Goal: Task Accomplishment & Management: Complete application form

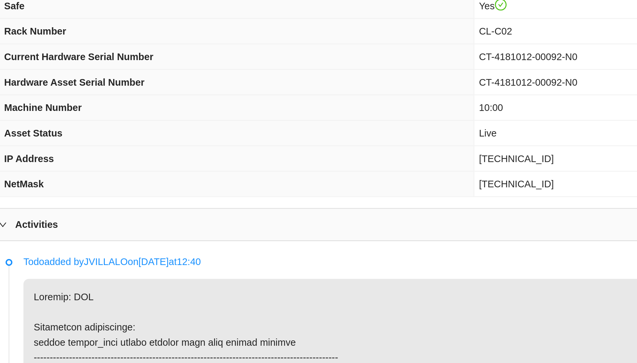
scroll to position [208, 0]
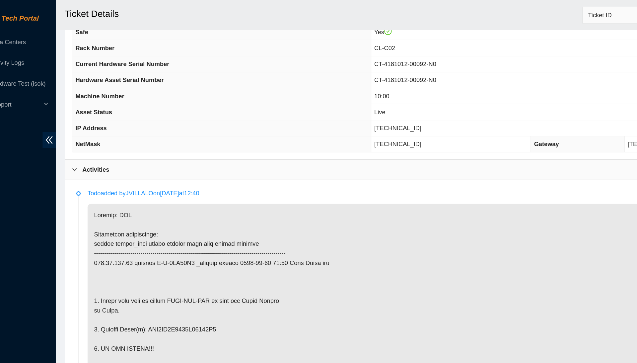
click at [317, 97] on span "[TECHNICAL_ID]" at bounding box center [329, 98] width 36 height 5
copy span "[TECHNICAL_ID]"
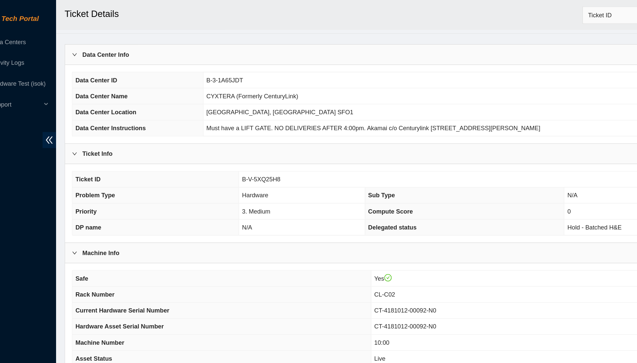
scroll to position [17, 0]
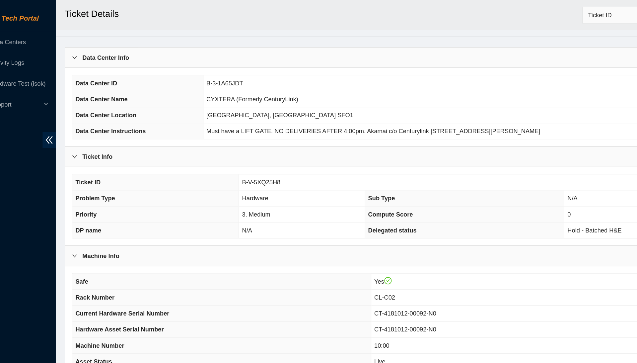
click at [209, 139] on span "B-V-5XQ25H8" at bounding box center [224, 139] width 30 height 5
copy span "B-V-5XQ25H8"
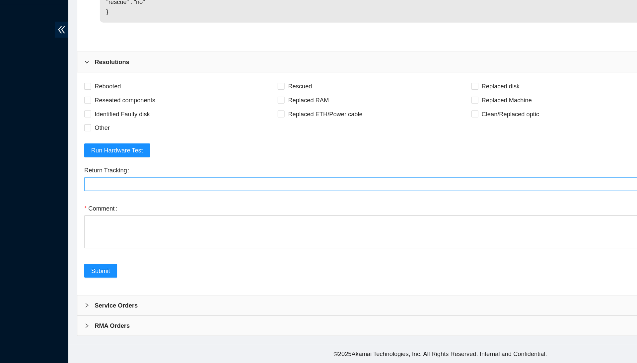
scroll to position [1848, 0]
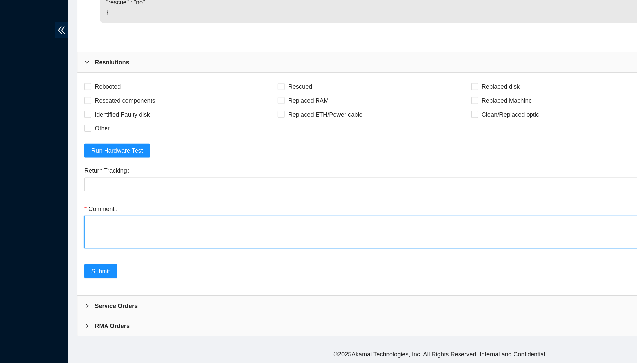
click at [161, 250] on textarea "Comment" at bounding box center [352, 262] width 546 height 25
paste textarea "Confirmed with the Nocc to make sure the ticket was safe to be worked on. Conne…"
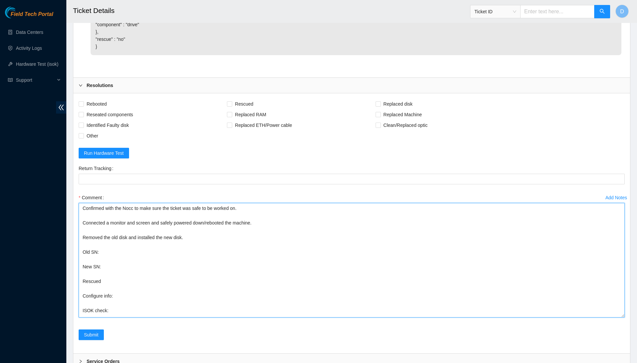
scroll to position [2, 0]
click at [616, 317] on textarea "Confirmed with the Nocc to make sure the ticket was safe to be worked on. Conne…" at bounding box center [352, 260] width 546 height 115
type textarea "Confirmed with the Nocc to make sure the ticket was safe to be worked on. Conne…"
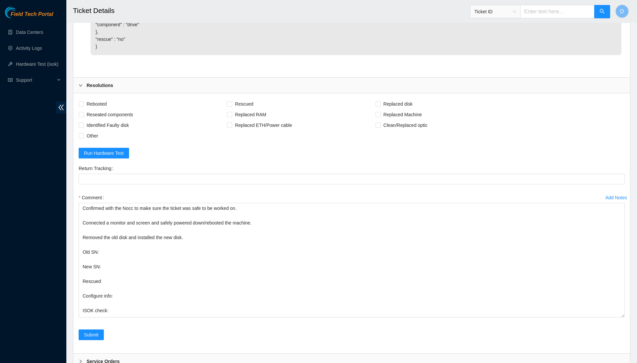
click at [108, 143] on div "Rebooted Rescued Replaced disk Reseated components Replaced RAM Replaced Machin…" at bounding box center [351, 223] width 557 height 260
click at [104, 109] on span "Rebooted" at bounding box center [97, 104] width 26 height 11
click at [83, 106] on input "Rebooted" at bounding box center [81, 103] width 5 height 5
checkbox input "true"
click at [108, 120] on span "Reseated components" at bounding box center [110, 114] width 52 height 11
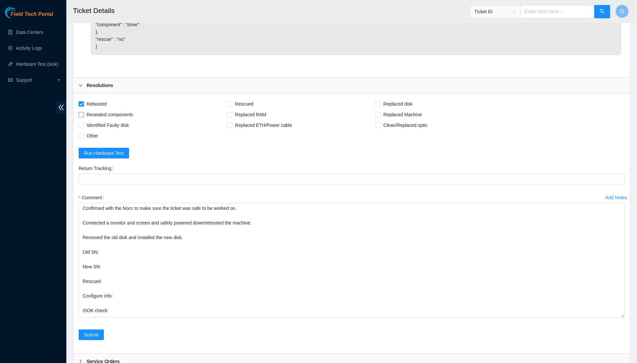
click at [83, 117] on input "Reseated components" at bounding box center [81, 114] width 5 height 5
checkbox input "true"
click at [118, 130] on span "Identified Faulty disk" at bounding box center [108, 125] width 48 height 11
click at [83, 127] on input "Identified Faulty disk" at bounding box center [81, 124] width 5 height 5
checkbox input "true"
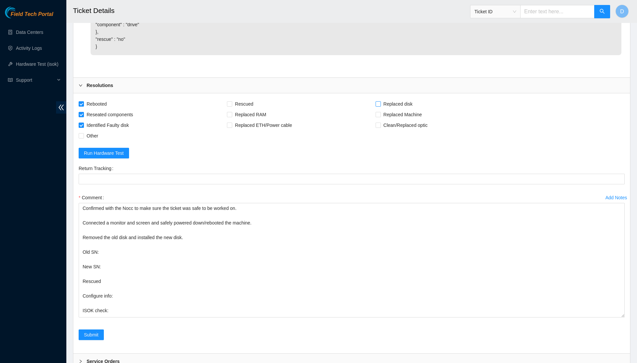
click at [400, 109] on span "Replaced disk" at bounding box center [398, 104] width 35 height 11
click at [380, 106] on input "Replaced disk" at bounding box center [378, 103] width 5 height 5
checkbox input "true"
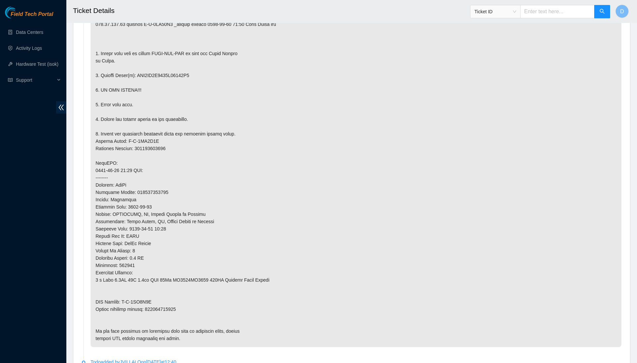
scroll to position [387, 0]
click at [161, 296] on p at bounding box center [356, 162] width 531 height 368
copy p "463470063957"
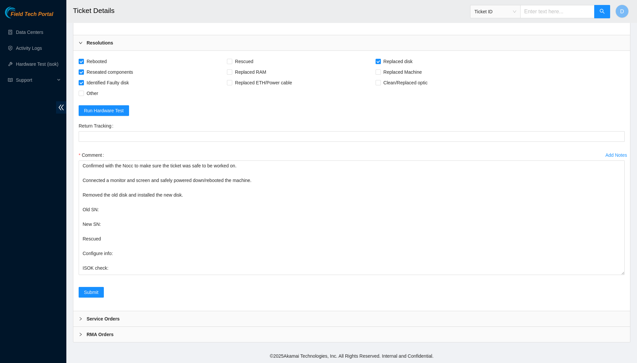
scroll to position [1936, 0]
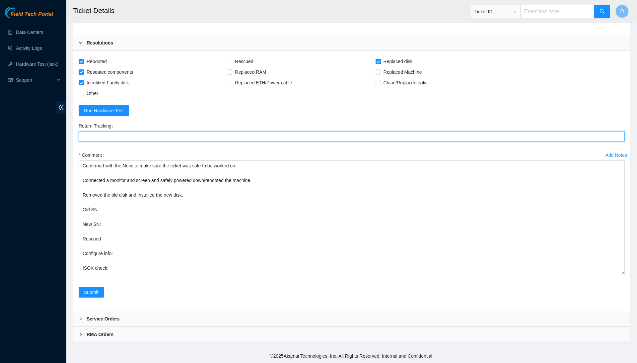
click at [161, 137] on Tracking "Return Tracking" at bounding box center [352, 136] width 546 height 11
paste Tracking "463470063957"
type Tracking "463470063957"
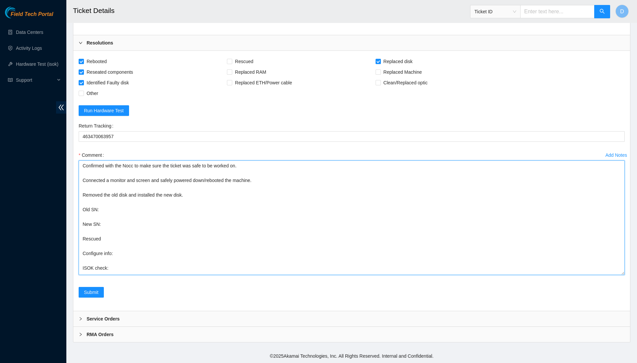
click at [194, 249] on textarea "Confirmed with the Nocc to make sure the ticket was safe to be worked on. Conne…" at bounding box center [352, 217] width 546 height 115
drag, startPoint x: 82, startPoint y: 232, endPoint x: 120, endPoint y: 255, distance: 44.1
click at [120, 255] on textarea "Confirmed with the Nocc to make sure the ticket was safe to be worked on. Conne…" at bounding box center [352, 217] width 546 height 115
click at [208, 239] on textarea "Confirmed with the Nocc to make sure the ticket was safe to be worked on. Conne…" at bounding box center [352, 217] width 546 height 115
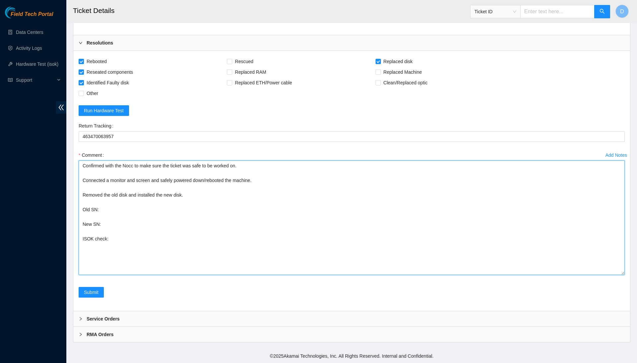
click at [207, 236] on textarea "Confirmed with the Nocc to make sure the ticket was safe to be worked on. Conne…" at bounding box center [352, 217] width 546 height 115
paste textarea "184.28.225.56 : passed: ok"
click at [160, 212] on textarea "Confirmed with the Nocc to make sure the ticket was safe to be worked on. Conne…" at bounding box center [352, 217] width 546 height 115
click at [160, 222] on textarea "Confirmed with the Nocc to make sure the ticket was safe to be worked on. Conne…" at bounding box center [352, 217] width 546 height 115
click at [139, 209] on textarea "Confirmed with the Nocc to make sure the ticket was safe to be worked on. Conne…" at bounding box center [352, 217] width 546 height 115
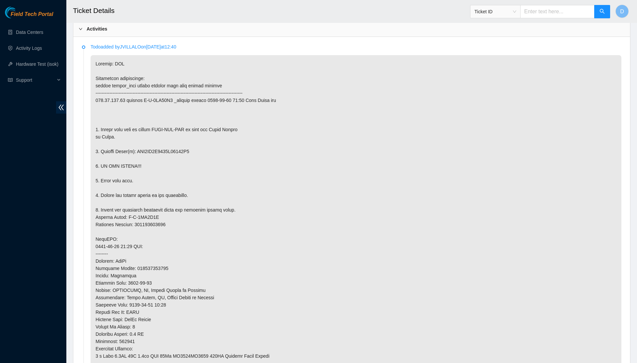
scroll to position [316, 0]
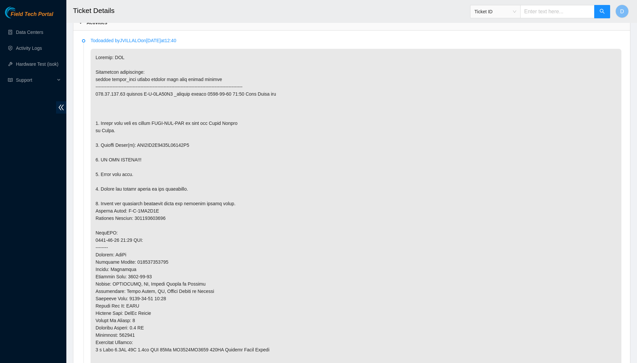
click at [185, 141] on p at bounding box center [356, 233] width 531 height 368
copy p "WFK0DA6E0000E82742D2"
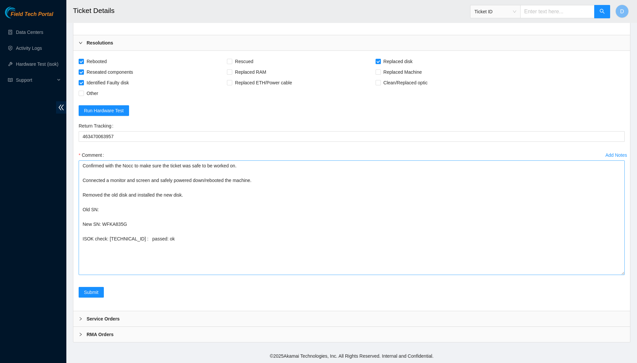
scroll to position [1936, 0]
click at [169, 205] on textarea "Confirmed with the Nocc to make sure the ticket was safe to be worked on. Conne…" at bounding box center [352, 217] width 546 height 115
paste textarea "WFK0DA6E0000E82742D2"
drag, startPoint x: 127, startPoint y: 207, endPoint x: 198, endPoint y: 208, distance: 71.4
click at [198, 208] on textarea "Confirmed with the Nocc to make sure the ticket was safe to be worked on. Conne…" at bounding box center [352, 217] width 546 height 115
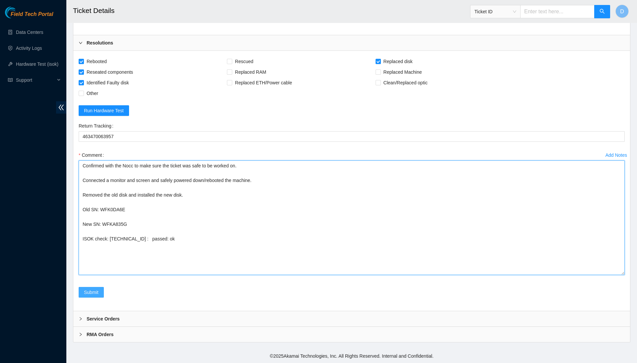
type textarea "Confirmed with the Nocc to make sure the ticket was safe to be worked on. Conne…"
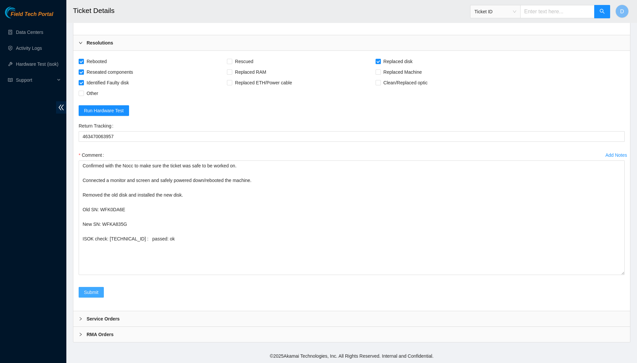
click at [97, 291] on span "Submit" at bounding box center [91, 291] width 15 height 7
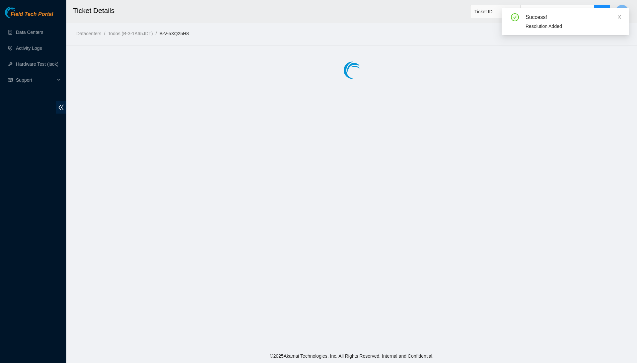
scroll to position [0, 0]
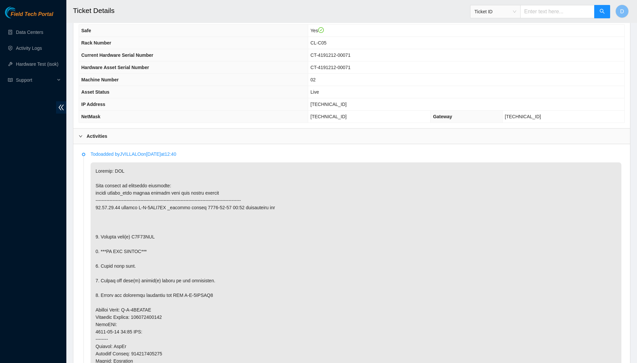
scroll to position [202, 0]
click at [347, 103] on span "23.33.87.13" at bounding box center [329, 104] width 36 height 5
copy span "23.33.87.13"
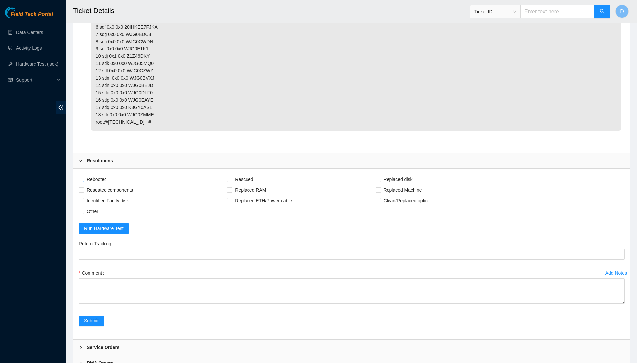
scroll to position [1220, 0]
click at [101, 175] on span "Rebooted" at bounding box center [97, 180] width 26 height 11
click at [83, 177] on input "Rebooted" at bounding box center [81, 179] width 5 height 5
checkbox input "true"
click at [109, 185] on span "Reseated components" at bounding box center [110, 190] width 52 height 11
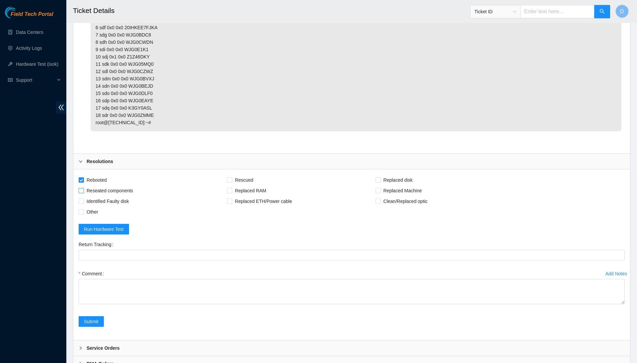
click at [83, 188] on input "Reseated components" at bounding box center [81, 190] width 5 height 5
checkbox input "true"
click at [128, 196] on span "Identified Faulty disk" at bounding box center [108, 201] width 48 height 11
click at [83, 198] on input "Identified Faulty disk" at bounding box center [81, 200] width 5 height 5
checkbox input "true"
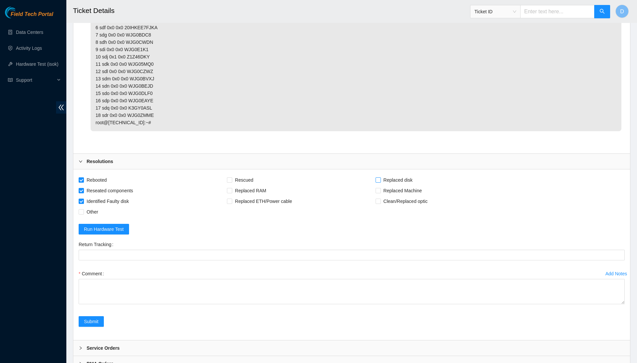
click at [380, 177] on input "Replaced disk" at bounding box center [378, 179] width 5 height 5
checkbox input "true"
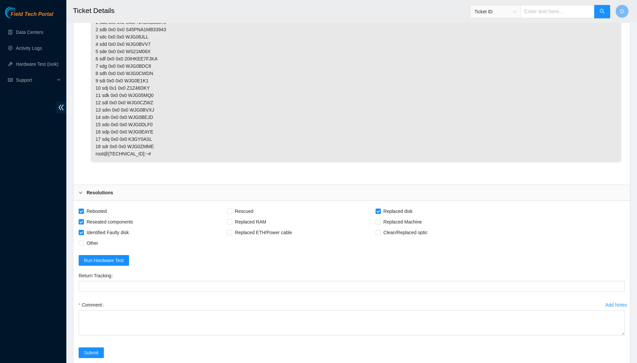
scroll to position [1208, 0]
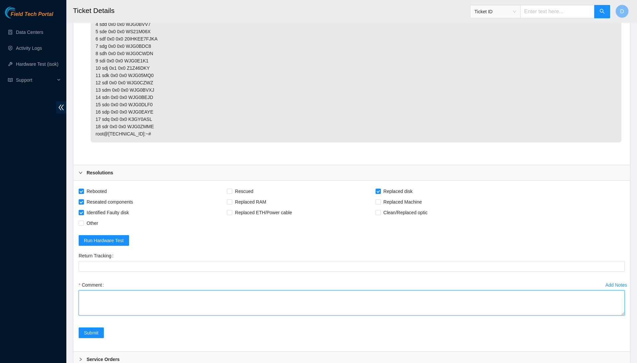
click at [241, 290] on textarea "Comment" at bounding box center [352, 302] width 546 height 25
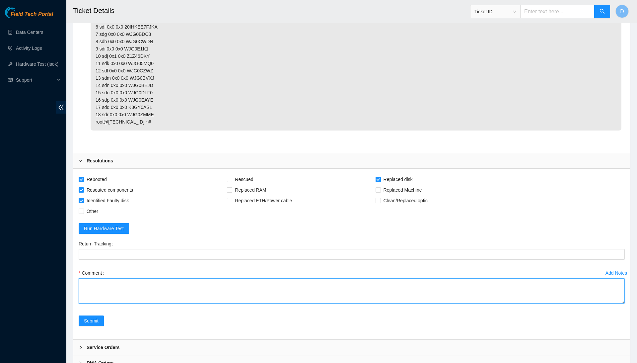
scroll to position [1220, 0]
paste textarea "Confirmed with the Nocc to make sure the ticket was safe to be worked on. Conne…"
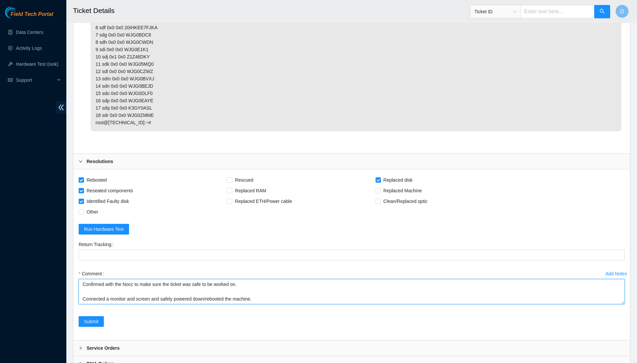
scroll to position [91, 0]
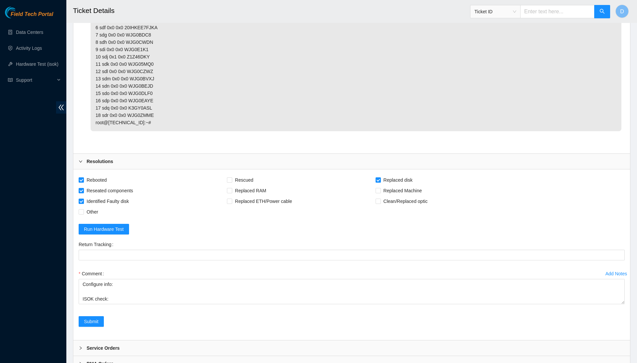
click at [623, 275] on div "Comment Confirmed with the Nocc to make sure the ticket was safe to be worked o…" at bounding box center [352, 288] width 546 height 40
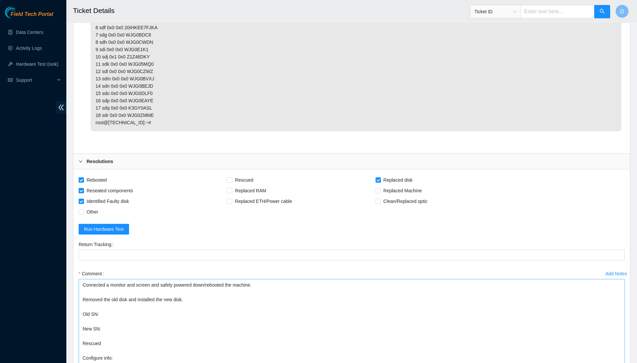
click at [605, 352] on textarea "Confirmed with the Nocc to make sure the ticket was safe to be worked on. Conne…" at bounding box center [352, 323] width 546 height 89
click at [207, 342] on textarea "Confirmed with the Nocc to make sure the ticket was safe to be worked on. Conne…" at bounding box center [352, 330] width 546 height 103
paste textarea "Confirmed with the Nocc to make sure the ticket was safe to be worked on. Conne…"
paste textarea "23.33.87.13 : passed: ok"
click at [154, 328] on textarea "Confirmed with the Nocc to make sure the ticket was safe to be worked on. Conne…" at bounding box center [352, 330] width 546 height 103
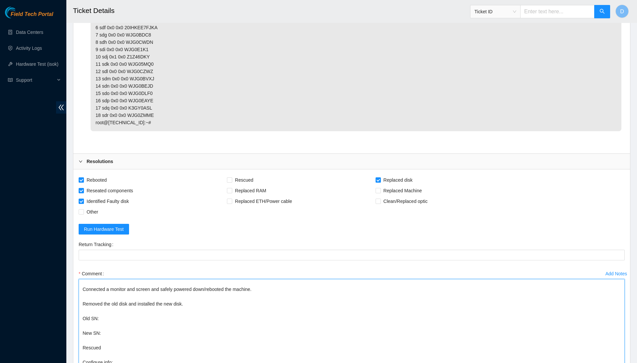
click at [105, 324] on textarea "Confirmed with the Nocc to make sure the ticket was safe to be worked on. Conne…" at bounding box center [352, 330] width 546 height 103
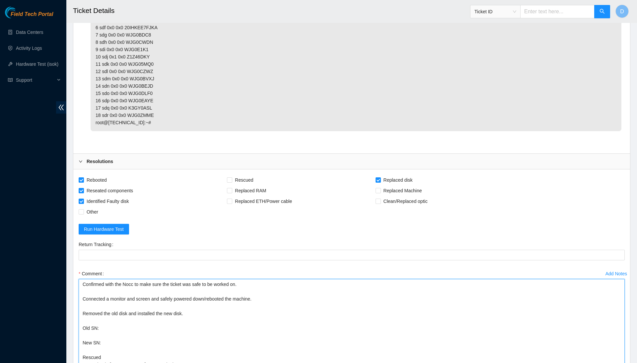
scroll to position [0, 0]
click at [113, 311] on textarea "Confirmed with the Nocc to make sure the ticket was safe to be worked on. Conne…" at bounding box center [352, 330] width 546 height 103
click at [116, 295] on textarea "Confirmed with the Nocc to make sure the ticket was safe to be worked on. Conne…" at bounding box center [352, 330] width 546 height 103
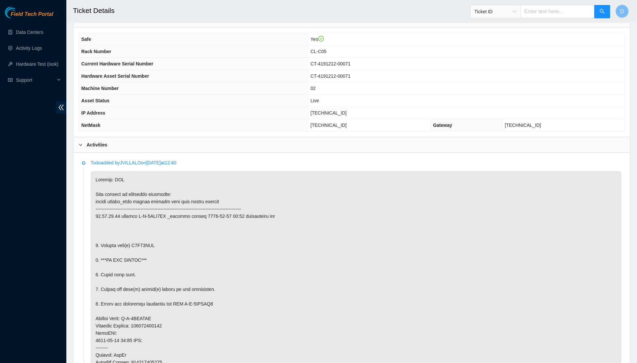
scroll to position [210, 0]
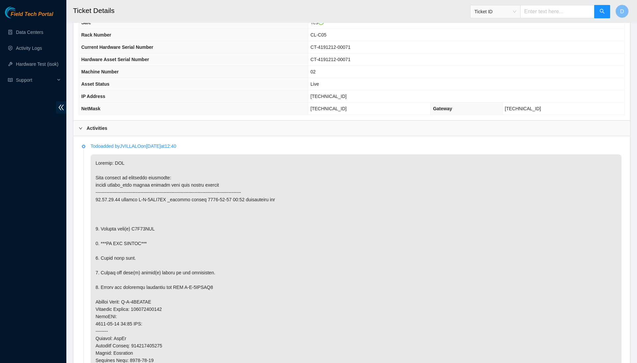
click at [152, 222] on p at bounding box center [356, 319] width 531 height 331
copy p "Z1Z46DKY"
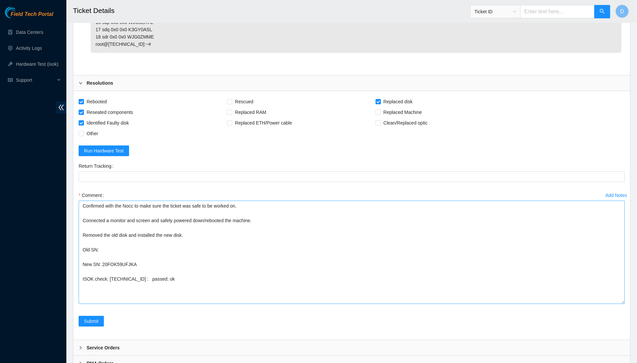
scroll to position [1298, 0]
click at [133, 219] on textarea "Confirmed with the Nocc to make sure the ticket was safe to be worked on. Conne…" at bounding box center [352, 252] width 546 height 103
paste textarea "Z1Z46DKY"
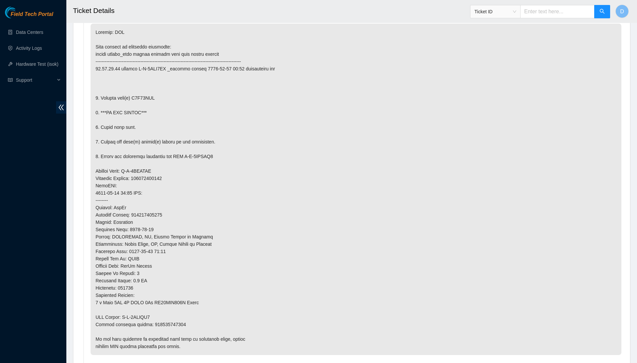
scroll to position [351, 0]
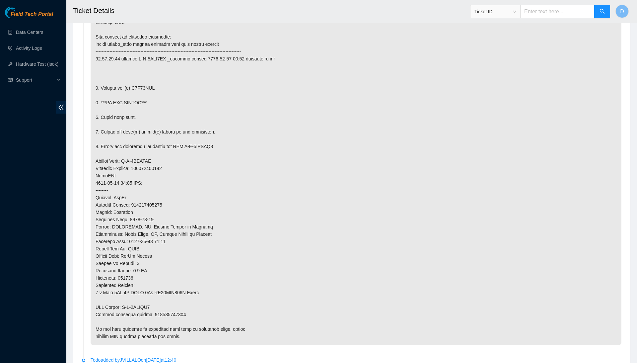
type textarea "Confirmed with the Nocc to make sure the ticket was safe to be worked on. Conne…"
click at [174, 303] on p at bounding box center [356, 179] width 531 height 331
copy p "450826224526"
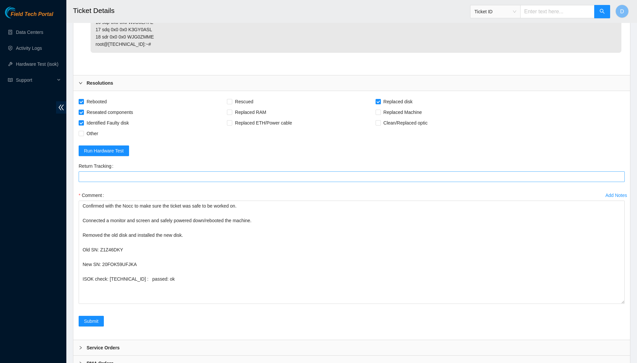
scroll to position [1298, 0]
click at [170, 172] on Tracking "Return Tracking" at bounding box center [352, 177] width 546 height 11
paste Tracking "450826224526"
type Tracking "450826224526"
click at [103, 316] on button "Submit" at bounding box center [91, 321] width 25 height 11
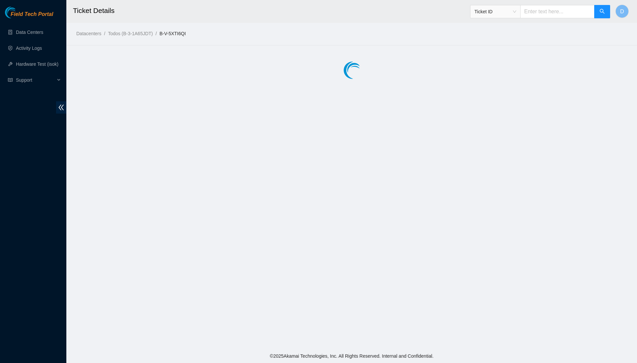
scroll to position [0, 0]
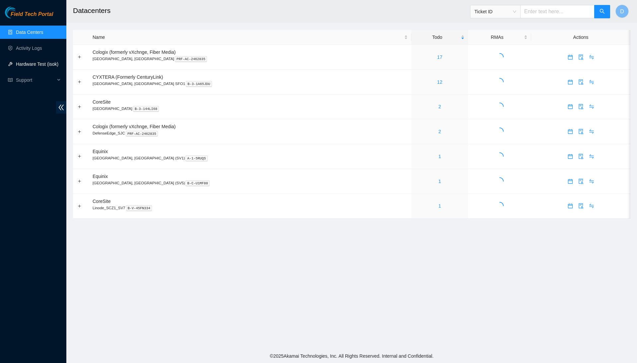
click at [47, 64] on link "Hardware Test (isok)" at bounding box center [37, 63] width 42 height 5
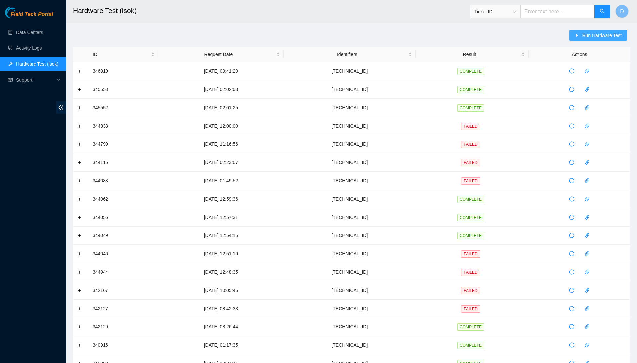
click at [616, 33] on span "Run Hardware Test" at bounding box center [602, 35] width 40 height 7
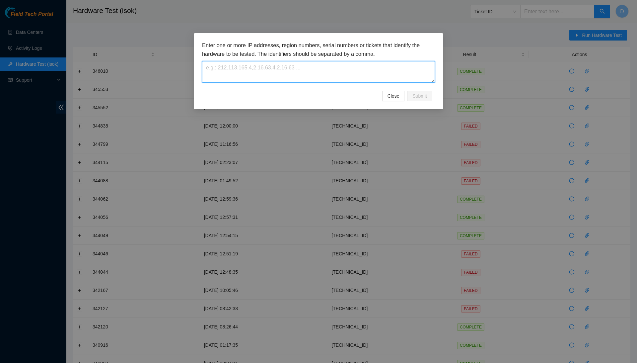
click at [384, 68] on textarea at bounding box center [318, 72] width 233 height 22
paste textarea "184.28.225.56"
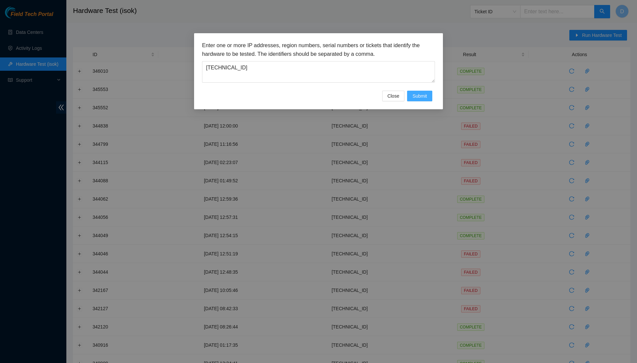
click at [413, 95] on span "Submit" at bounding box center [420, 95] width 15 height 7
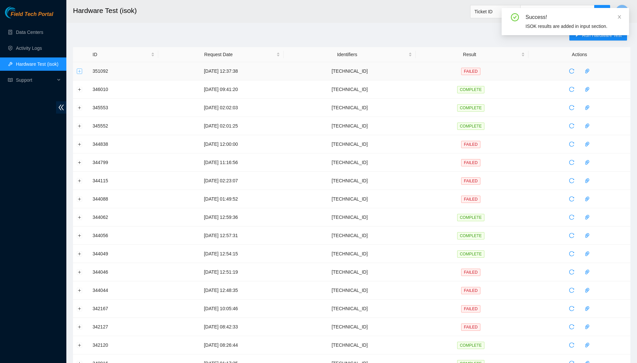
click at [79, 71] on button "Expand row" at bounding box center [79, 70] width 5 height 5
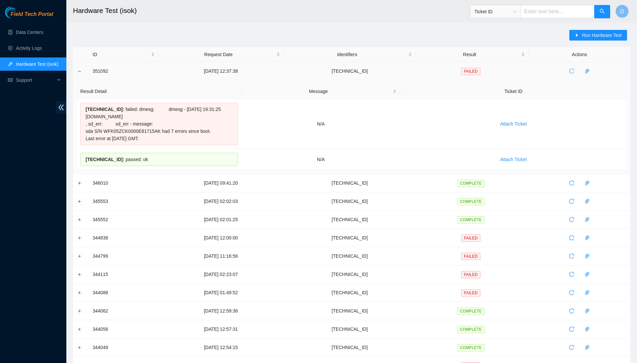
click at [574, 72] on icon "reload" at bounding box center [571, 70] width 5 height 5
click at [115, 158] on span "184.28.225.56 :" at bounding box center [105, 159] width 39 height 5
click at [595, 34] on span "Run Hardware Test" at bounding box center [602, 35] width 40 height 7
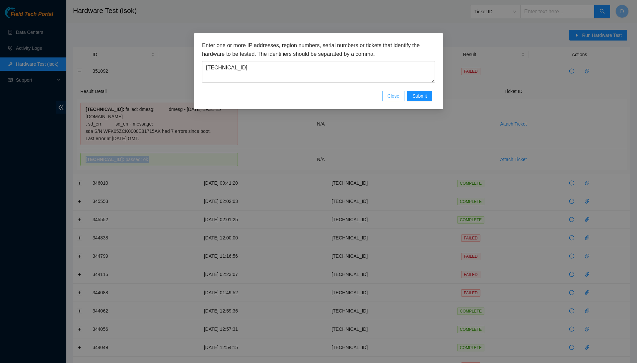
click at [388, 95] on span "Close" at bounding box center [394, 95] width 12 height 7
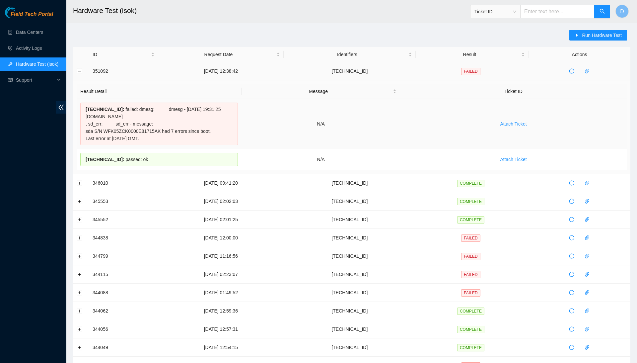
click at [84, 112] on div "184.28.225.57 : failed: dmesg: dmesg - Oct 15 19:31:25 a184-28-225-57.deploy.ak…" at bounding box center [159, 124] width 158 height 42
drag, startPoint x: 86, startPoint y: 110, endPoint x: 166, endPoint y: 163, distance: 96.9
click at [166, 163] on tbody "184.28.225.57 : failed: dmesg: dmesg - Oct 15 19:31:25 a184-28-225-57.deploy.ak…" at bounding box center [352, 134] width 550 height 71
copy tbody "184.28.225.57 : failed: dmesg: dmesg - Oct 15 19:31:25 a184-28-225-57.deploy.ak…"
click at [626, 30] on button "Run Hardware Test" at bounding box center [599, 35] width 58 height 11
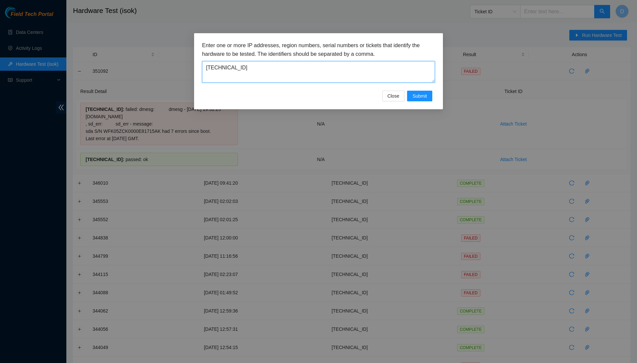
click at [358, 72] on textarea "184.28.225.56" at bounding box center [318, 72] width 233 height 22
paste textarea "23.33.87.13"
type textarea "23.33.87.13"
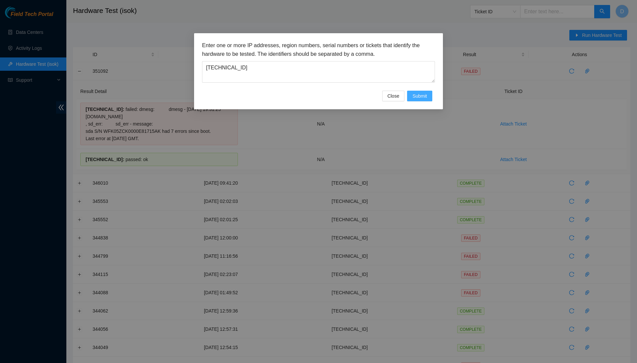
click at [413, 96] on span "Submit" at bounding box center [420, 95] width 15 height 7
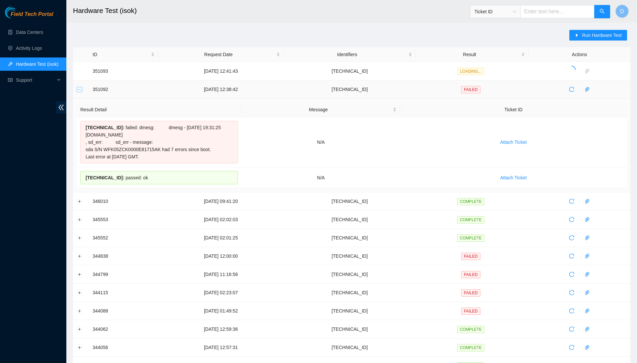
click at [78, 87] on button "Collapse row" at bounding box center [79, 89] width 5 height 5
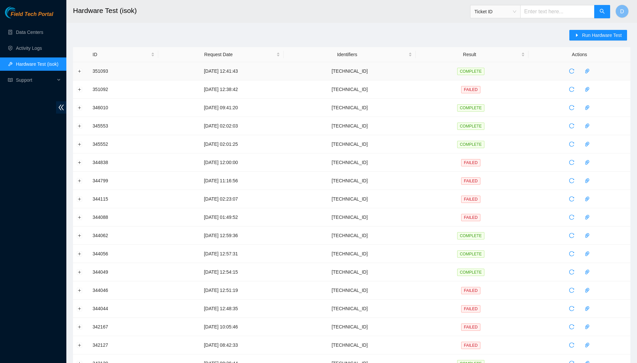
click at [75, 70] on td at bounding box center [81, 71] width 16 height 18
click at [82, 71] on td at bounding box center [81, 71] width 16 height 18
click at [77, 70] on button "Expand row" at bounding box center [79, 70] width 5 height 5
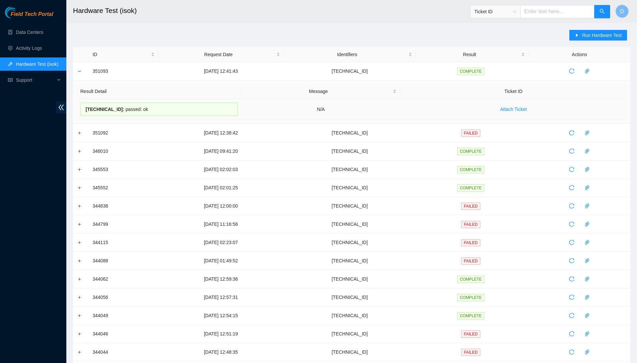
click at [119, 109] on div "23.33.87.13 : passed: ok" at bounding box center [159, 109] width 158 height 13
copy div "23.33.87.13 : passed: ok"
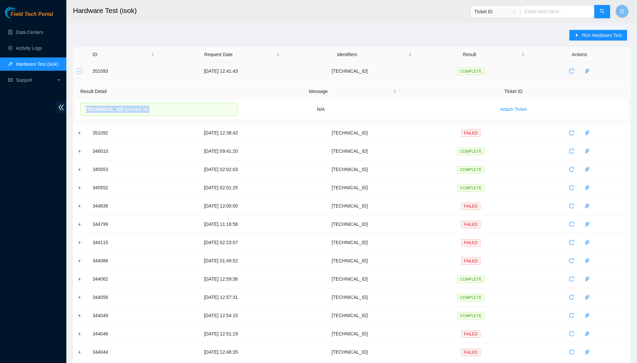
click at [80, 71] on button "Collapse row" at bounding box center [79, 70] width 5 height 5
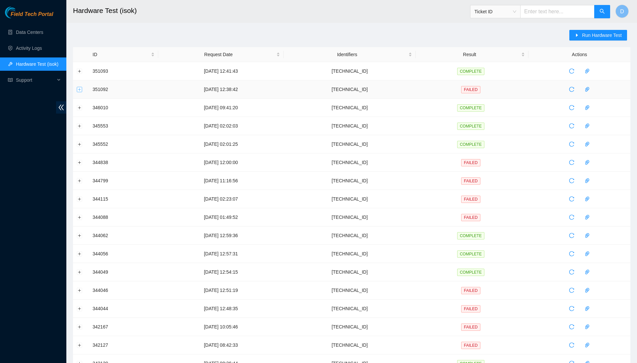
click at [80, 87] on button "Expand row" at bounding box center [79, 89] width 5 height 5
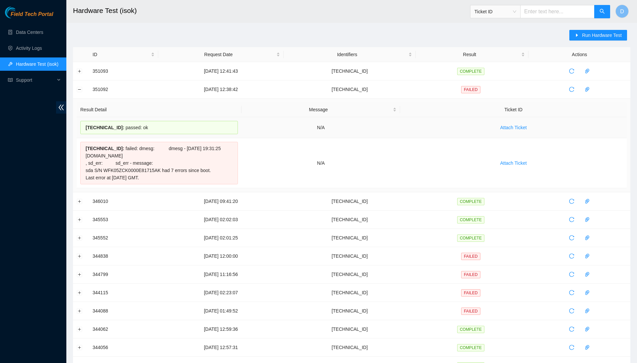
drag, startPoint x: 86, startPoint y: 128, endPoint x: 154, endPoint y: 132, distance: 67.8
click at [154, 132] on div "184.28.225.56 : passed: ok" at bounding box center [159, 127] width 158 height 13
copy div "184.28.225.56 : passed: ok"
click at [587, 35] on span "Run Hardware Test" at bounding box center [602, 35] width 40 height 7
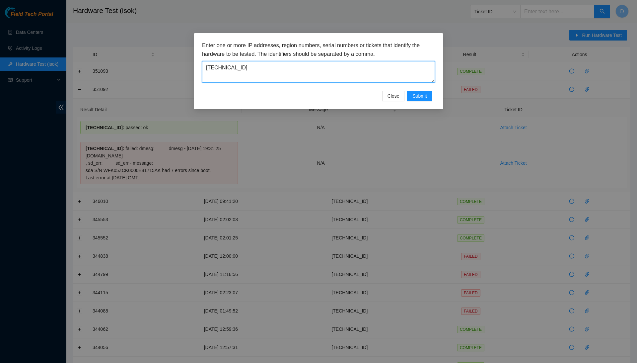
click at [235, 70] on textarea "23.33.87.13" at bounding box center [318, 72] width 233 height 22
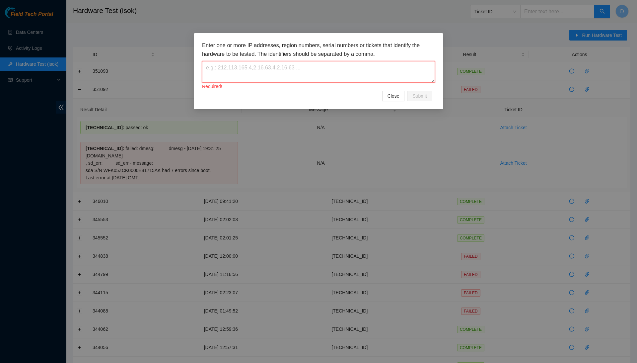
paste textarea "[TECHNICAL_ID]"
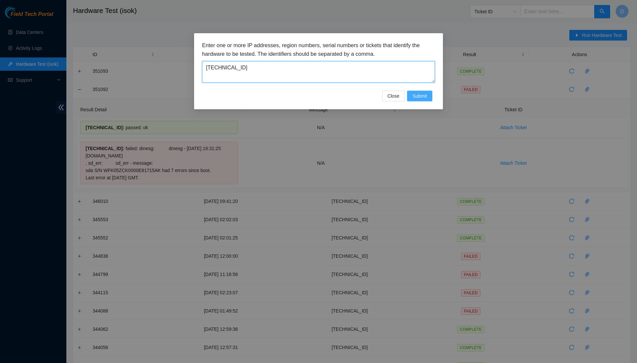
type textarea "[TECHNICAL_ID]"
click at [424, 97] on span "Submit" at bounding box center [420, 95] width 15 height 7
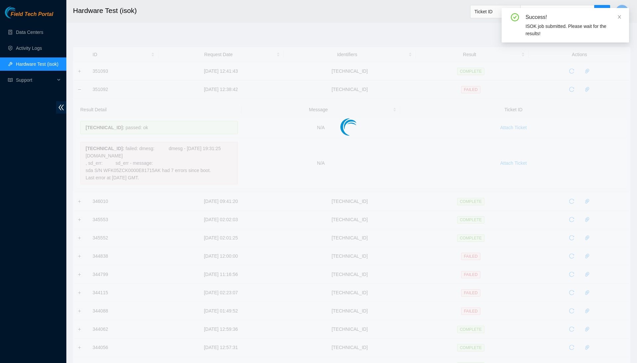
click at [78, 90] on div at bounding box center [352, 113] width 558 height 133
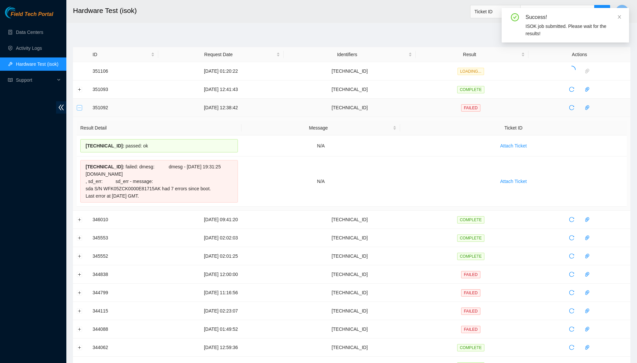
click at [79, 109] on button "Collapse row" at bounding box center [79, 107] width 5 height 5
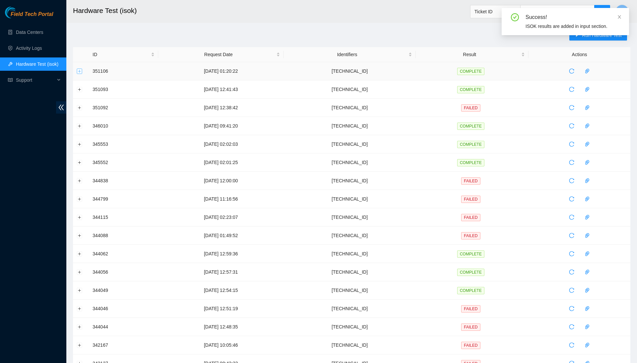
click at [80, 72] on button "Expand row" at bounding box center [79, 70] width 5 height 5
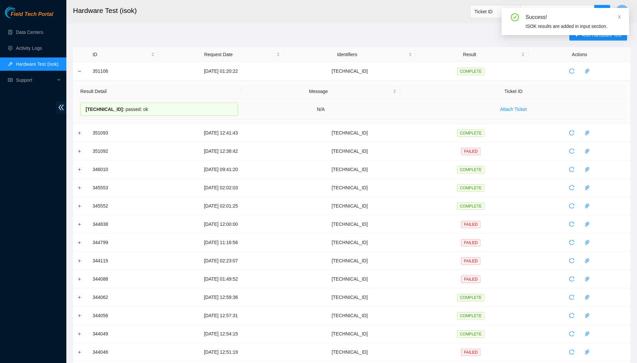
click at [117, 108] on span "23.216.0.218 :" at bounding box center [105, 109] width 39 height 5
copy div "23.216.0.218 : passed: ok"
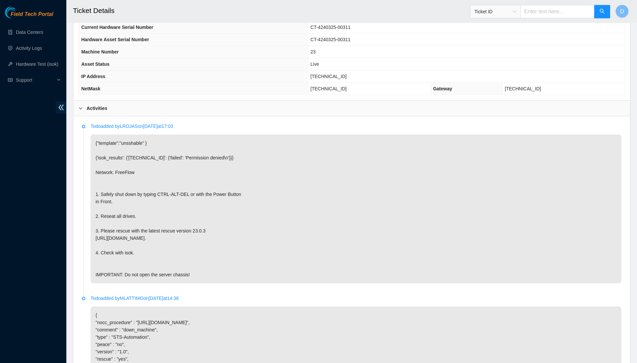
scroll to position [235, 0]
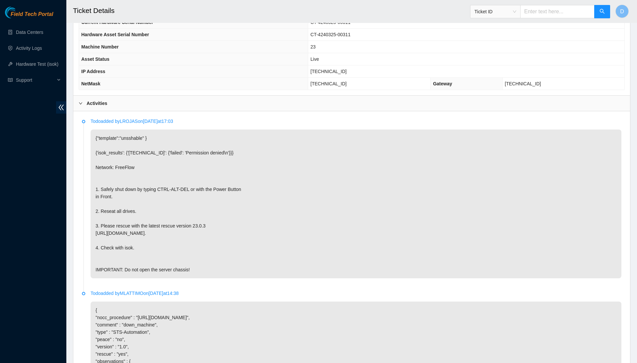
click at [153, 2] on h2 "Ticket Details" at bounding box center [291, 10] width 437 height 21
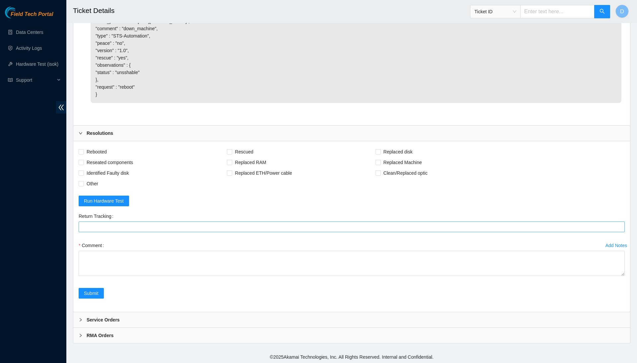
scroll to position [530, 0]
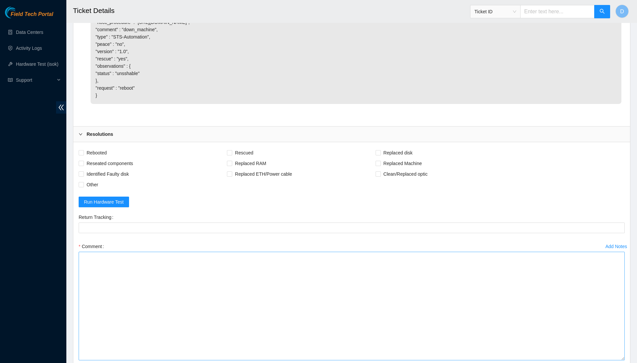
click at [620, 360] on textarea "Comment" at bounding box center [352, 306] width 546 height 109
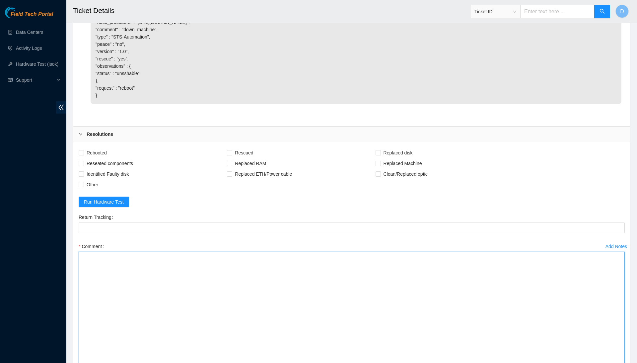
click at [550, 331] on textarea "Comment" at bounding box center [352, 310] width 546 height 116
paste textarea "Confirmed with the Nocc to make sure the ticket was safe to be worked on. Conne…"
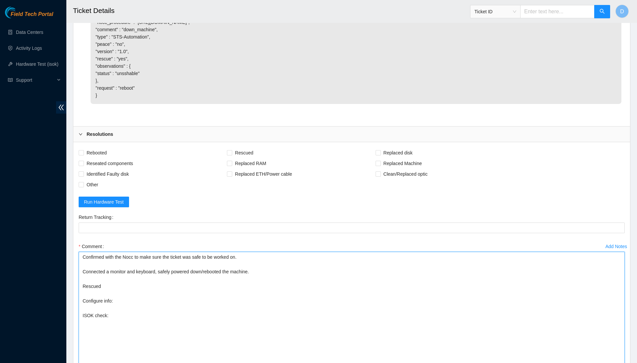
click at [223, 294] on textarea "Confirmed with the Nocc to make sure the ticket was safe to be worked on. Conne…" at bounding box center [352, 310] width 546 height 116
click at [221, 303] on textarea "Confirmed with the Nocc to make sure the ticket was safe to be worked on. Conne…" at bounding box center [352, 310] width 546 height 116
click at [225, 271] on textarea "Confirmed with the Nocc to make sure the ticket was safe to be worked on. Conne…" at bounding box center [352, 310] width 546 height 116
click at [223, 276] on textarea "Confirmed with the Nocc to make sure the ticket was safe to be worked on. Conne…" at bounding box center [352, 310] width 546 height 116
click at [196, 314] on textarea "Confirmed with the Nocc to make sure the ticket was safe to be worked on. Conne…" at bounding box center [352, 310] width 546 height 116
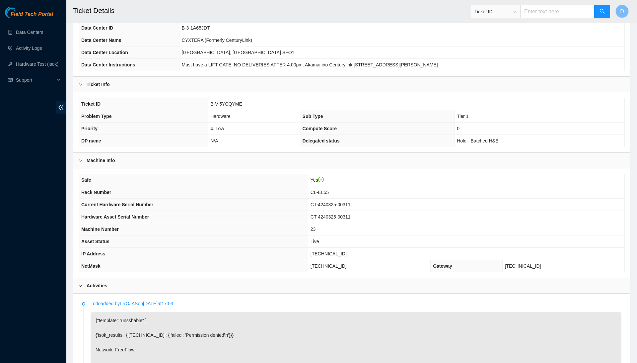
scroll to position [53, 0]
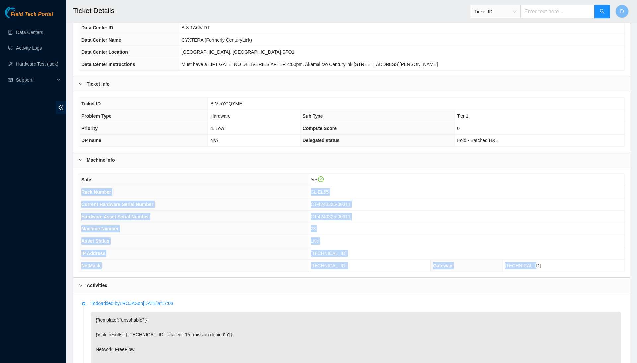
drag, startPoint x: 81, startPoint y: 189, endPoint x: 589, endPoint y: 265, distance: 513.1
click at [589, 265] on tbody "Safe Yes Rack Number CL-EL55 Current Hardware Serial Number CT-4240325-00311 Ha…" at bounding box center [352, 223] width 546 height 98
copy tbody "Rack Number CL-EL55 Current Hardware Serial Number CT-4240325-00311 Hardware As…"
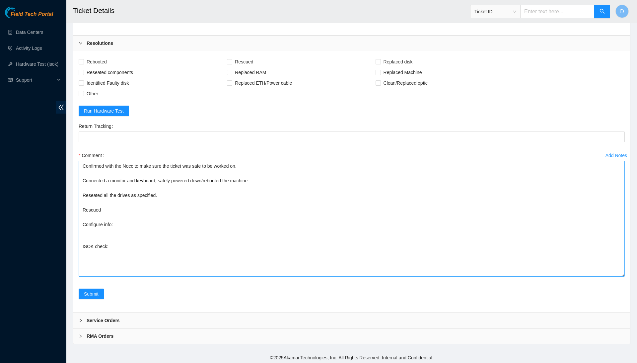
scroll to position [621, 0]
click at [156, 233] on textarea "Confirmed with the Nocc to make sure the ticket was safe to be worked on. Conne…" at bounding box center [352, 219] width 546 height 116
click at [152, 225] on textarea "Confirmed with the Nocc to make sure the ticket was safe to be worked on. Conne…" at bounding box center [352, 219] width 546 height 116
paste textarea "Rack Number CL-EL55 Current Hardware Serial Number CT-4240325-00311 Hardware As…"
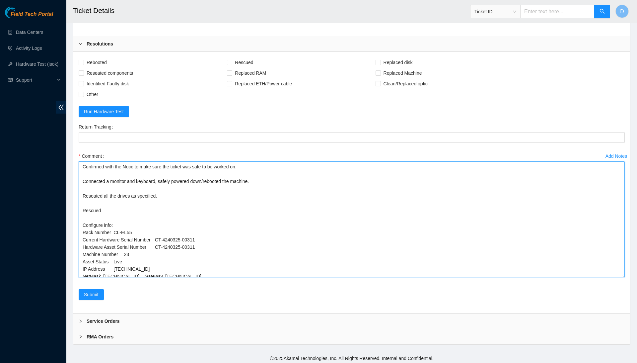
click at [116, 227] on textarea "Confirmed with the Nocc to make sure the ticket was safe to be worked on. Conne…" at bounding box center [352, 219] width 546 height 116
click at [158, 234] on textarea "Confirmed with the Nocc to make sure the ticket was safe to be worked on. Conne…" at bounding box center [352, 219] width 546 height 116
click at [159, 242] on textarea "Confirmed with the Nocc to make sure the ticket was safe to be worked on. Conne…" at bounding box center [352, 219] width 546 height 116
click at [125, 249] on textarea "Confirmed with the Nocc to make sure the ticket was safe to be worked on. Conne…" at bounding box center [352, 219] width 546 height 116
click at [115, 258] on textarea "Confirmed with the Nocc to make sure the ticket was safe to be worked on. Conne…" at bounding box center [352, 219] width 546 height 116
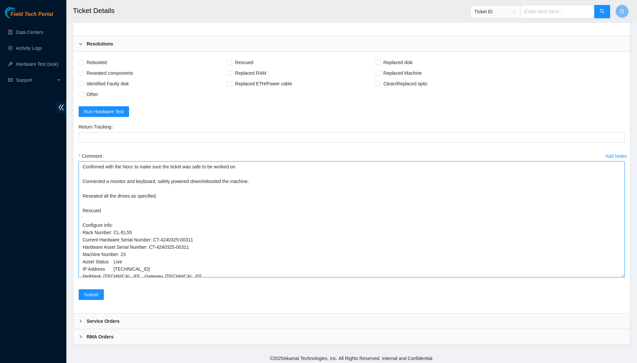
click at [115, 258] on textarea "Confirmed with the Nocc to make sure the ticket was safe to be worked on. Conne…" at bounding box center [352, 219] width 546 height 116
click at [116, 254] on textarea "Confirmed with the Nocc to make sure the ticket was safe to be worked on. Conne…" at bounding box center [352, 219] width 546 height 116
click at [105, 263] on textarea "Confirmed with the Nocc to make sure the ticket was safe to be worked on. Conne…" at bounding box center [352, 219] width 546 height 116
click at [146, 262] on textarea "Confirmed with the Nocc to make sure the ticket was safe to be worked on. Conne…" at bounding box center [352, 219] width 546 height 116
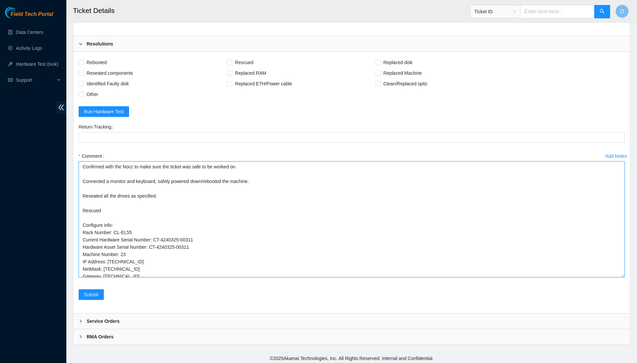
click at [105, 270] on textarea "Confirmed with the Nocc to make sure the ticket was safe to be worked on. Conne…" at bounding box center [352, 219] width 546 height 116
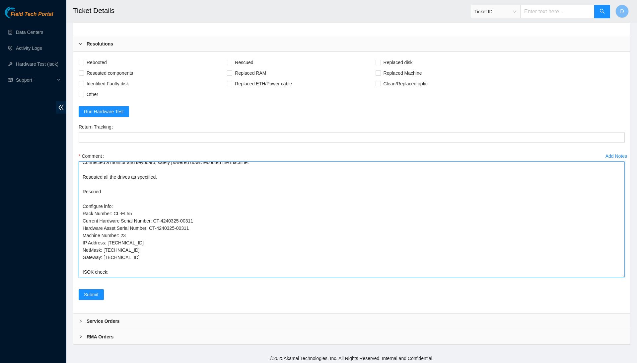
scroll to position [22, 0]
click at [169, 262] on textarea "Confirmed with the Nocc to make sure the ticket was safe to be worked on. Conne…" at bounding box center [352, 219] width 546 height 116
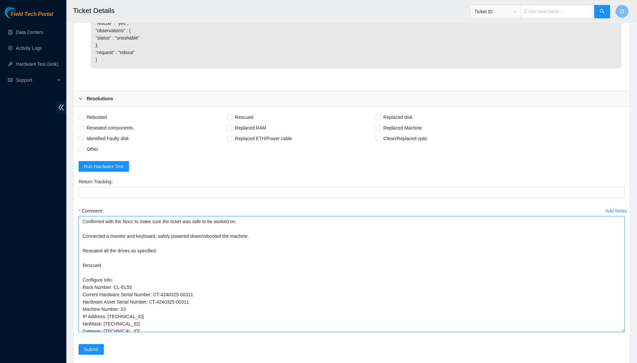
scroll to position [567, 0]
type textarea "Confirmed with the Nocc to make sure the ticket was safe to be worked on. Conne…"
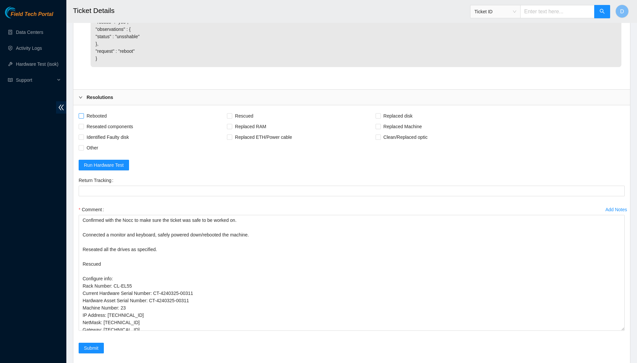
click at [103, 112] on span "Rebooted" at bounding box center [97, 116] width 26 height 11
click at [83, 113] on input "Rebooted" at bounding box center [81, 115] width 5 height 5
checkbox input "true"
click at [112, 127] on span "Reseated components" at bounding box center [110, 126] width 52 height 11
click at [83, 127] on input "Reseated components" at bounding box center [81, 126] width 5 height 5
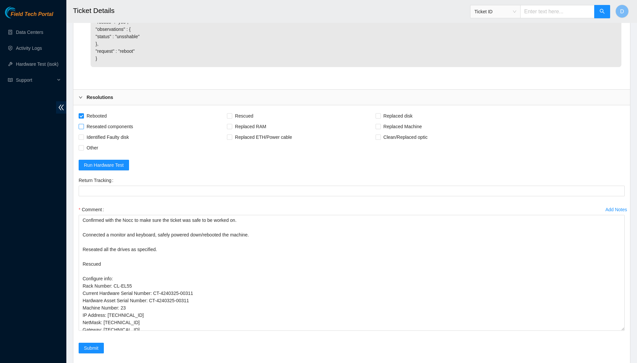
checkbox input "true"
click at [252, 112] on span "Rescued" at bounding box center [244, 116] width 24 height 11
click at [232, 113] on input "Rescued" at bounding box center [229, 115] width 5 height 5
checkbox input "true"
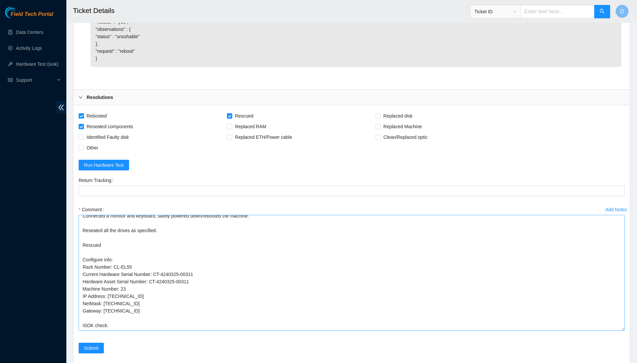
scroll to position [22, 0]
click at [126, 287] on textarea "Confirmed with the Nocc to make sure the ticket was safe to be worked on. Conne…" at bounding box center [352, 273] width 546 height 116
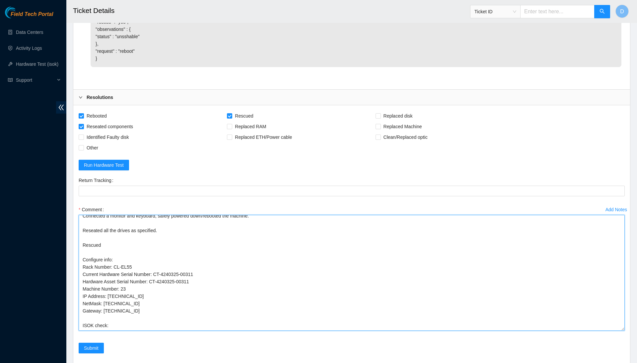
click at [116, 287] on textarea "Confirmed with the Nocc to make sure the ticket was safe to be worked on. Conne…" at bounding box center [352, 273] width 546 height 116
drag, startPoint x: 110, startPoint y: 287, endPoint x: 144, endPoint y: 290, distance: 34.3
click at [144, 290] on textarea "Confirmed with the Nocc to make sure the ticket was safe to be worked on. Conne…" at bounding box center [352, 273] width 546 height 116
click at [170, 318] on textarea "Confirmed with the Nocc to make sure the ticket was safe to be worked on. Conne…" at bounding box center [352, 273] width 546 height 116
paste textarea "[TECHNICAL_ID] : passed: ok"
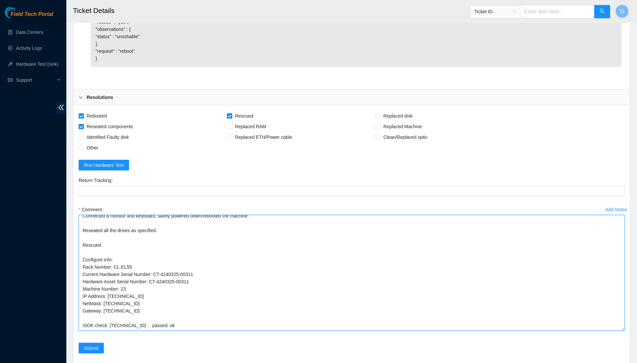
scroll to position [0, 0]
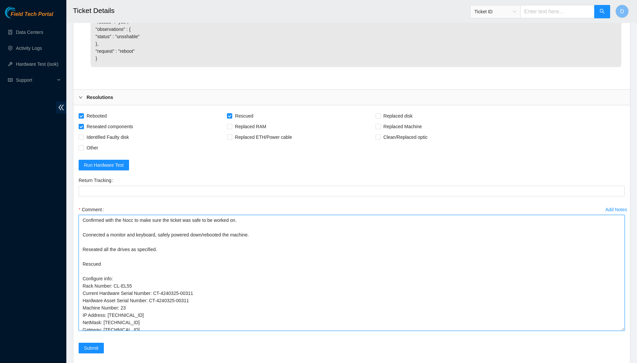
drag, startPoint x: 190, startPoint y: 319, endPoint x: 160, endPoint y: 140, distance: 181.8
click at [160, 140] on form "Rebooted Rescued Replaced disk Reseated components Replaced RAM Replaced Machin…" at bounding box center [352, 236] width 546 height 251
type textarea "Confirmed with the Nocc to make sure the ticket was safe to be worked on. Conne…"
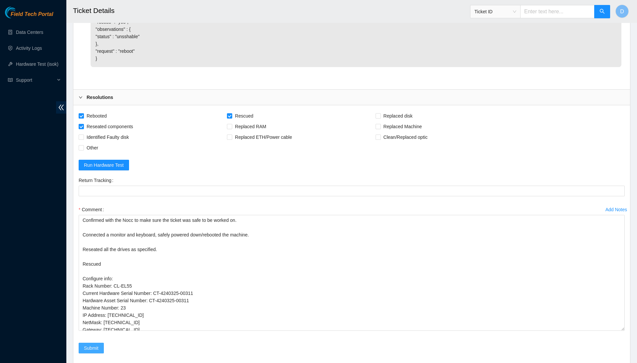
click at [98, 345] on span "Submit" at bounding box center [91, 347] width 15 height 7
